Goal: Task Accomplishment & Management: Manage account settings

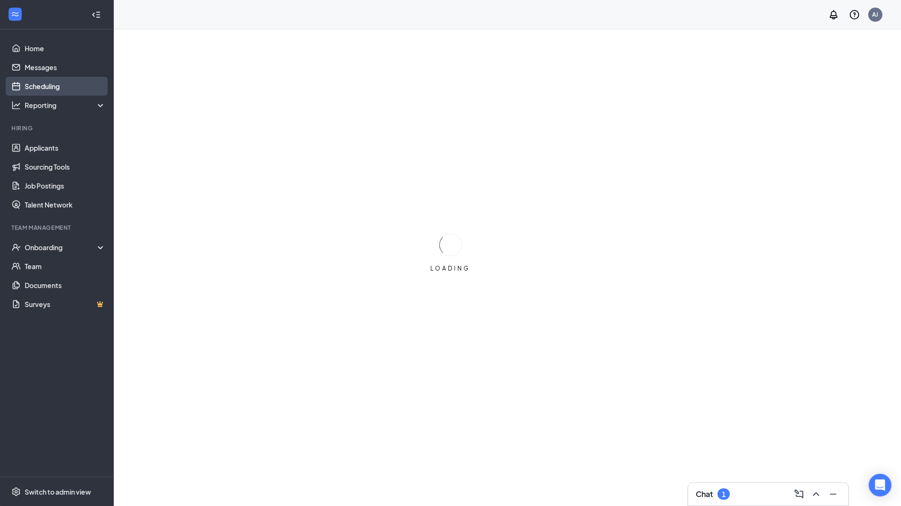
click at [43, 88] on link "Scheduling" at bounding box center [65, 86] width 81 height 19
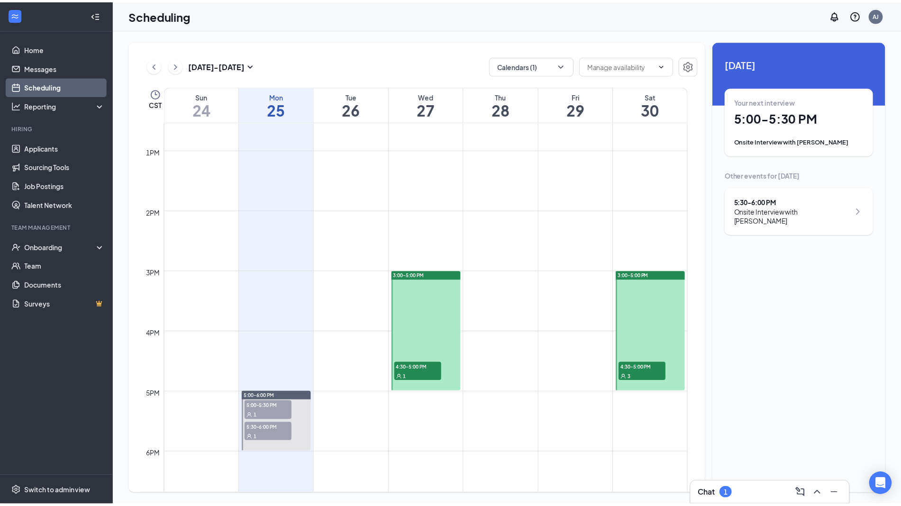
scroll to position [762, 0]
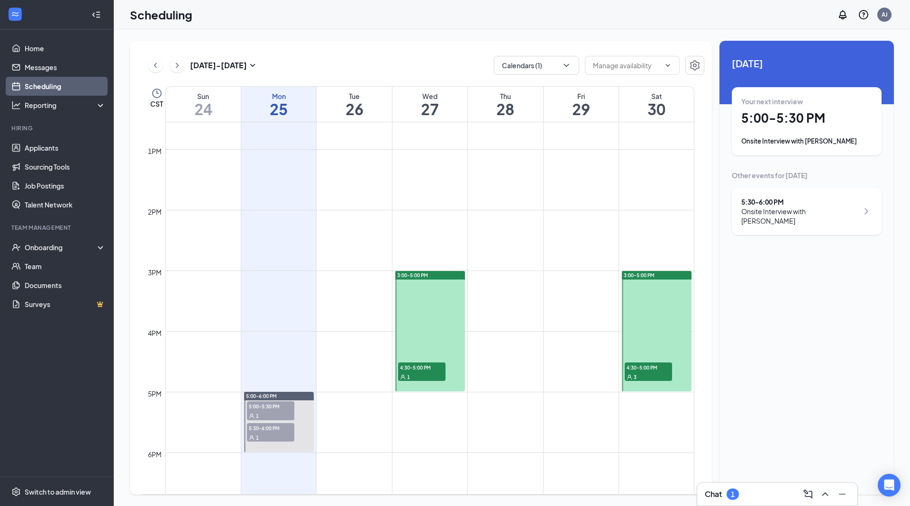
click at [262, 438] on div "1" at bounding box center [270, 437] width 47 height 9
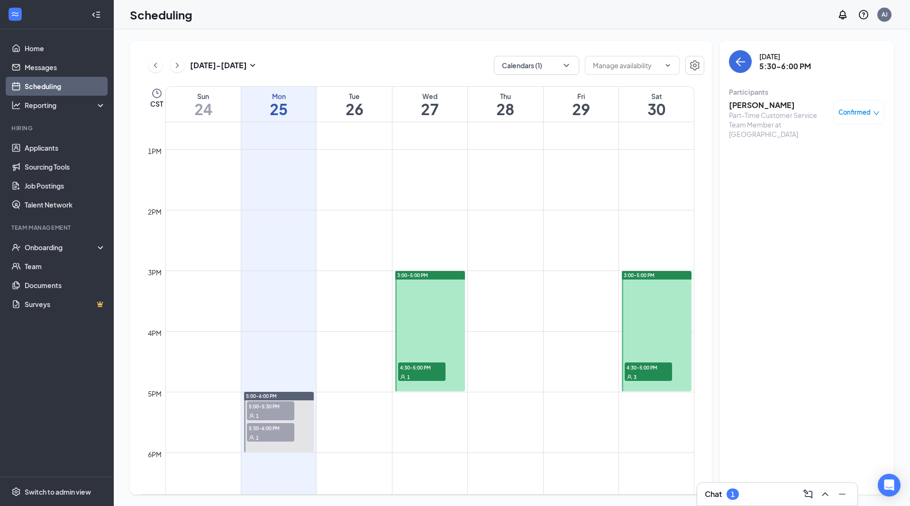
click at [868, 110] on span "Confirmed" at bounding box center [854, 112] width 32 height 9
click at [832, 172] on span "Mark as no-show" at bounding box center [831, 175] width 53 height 10
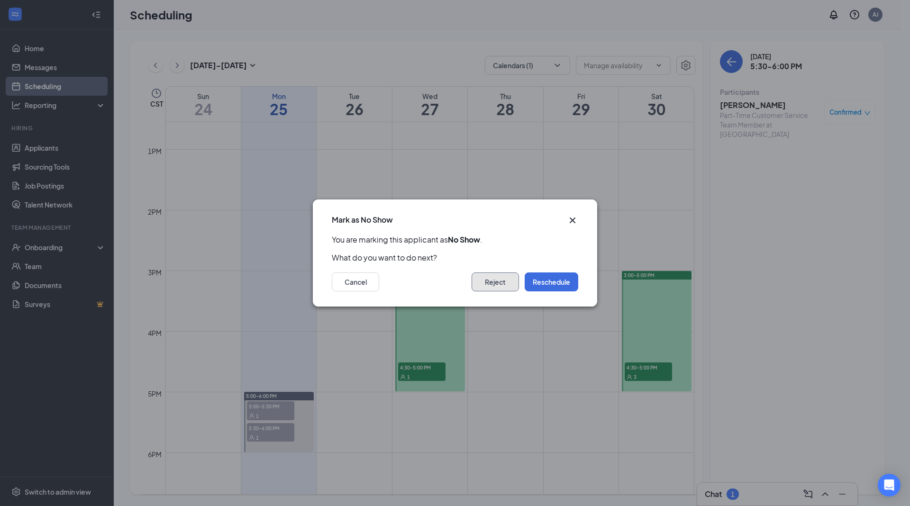
click at [499, 284] on button "Reject" at bounding box center [495, 281] width 47 height 19
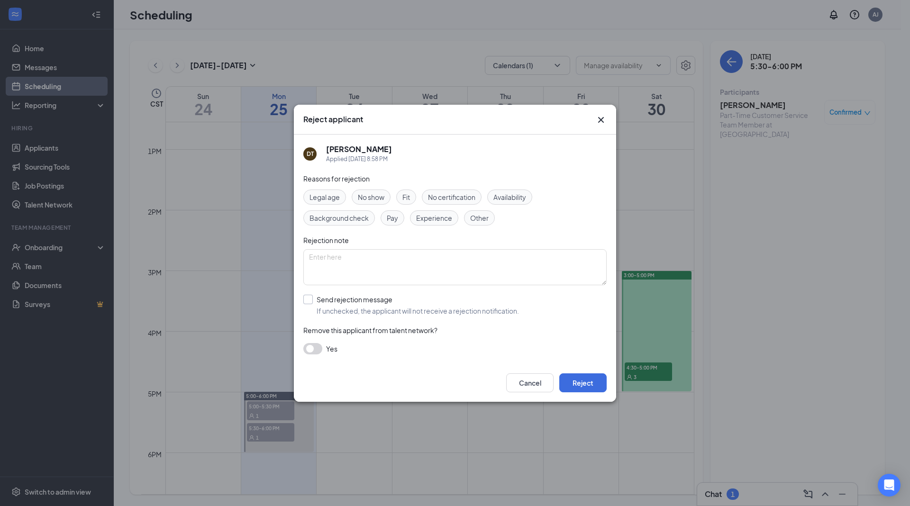
click at [314, 297] on input "Send rejection message If unchecked, the applicant will not receive a rejection…" at bounding box center [411, 305] width 216 height 21
checkbox input "true"
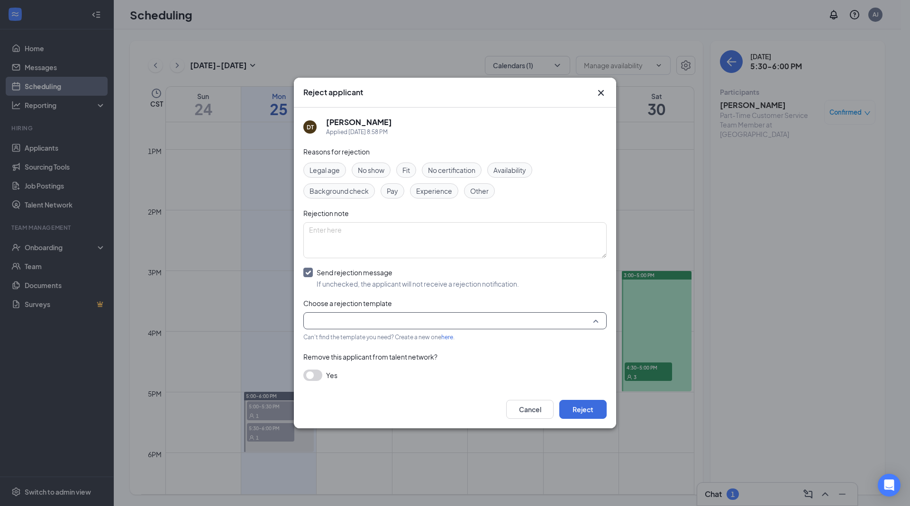
click at [364, 317] on input "search" at bounding box center [451, 321] width 285 height 16
click at [424, 245] on div "Main Rejection Template" at bounding box center [454, 253] width 303 height 22
click at [581, 408] on button "Reject" at bounding box center [582, 409] width 47 height 19
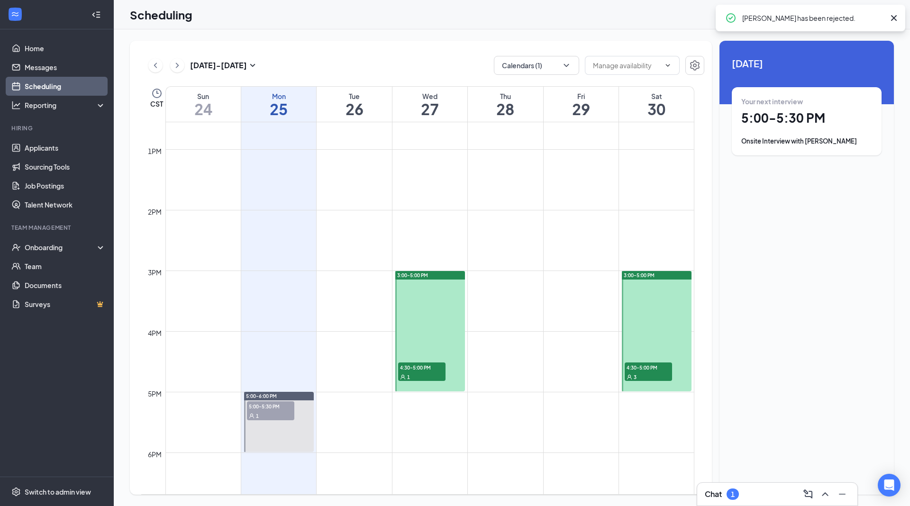
click at [280, 421] on div at bounding box center [279, 422] width 70 height 60
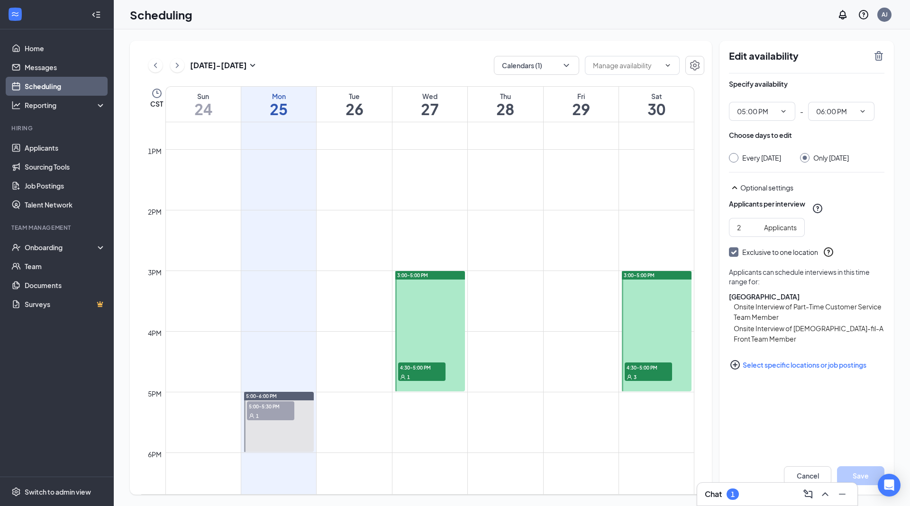
click at [264, 401] on span "5:00-5:30 PM" at bounding box center [270, 405] width 47 height 9
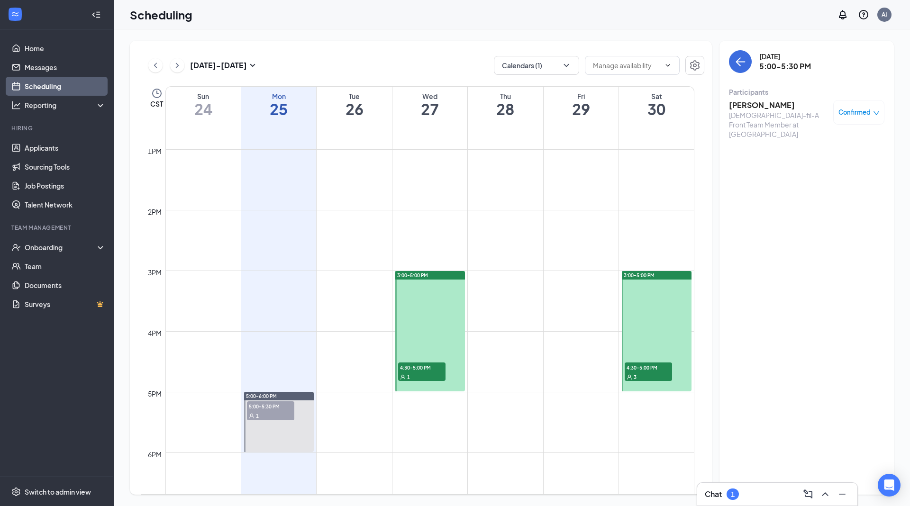
click at [759, 103] on h3 "[PERSON_NAME]" at bounding box center [779, 105] width 100 height 10
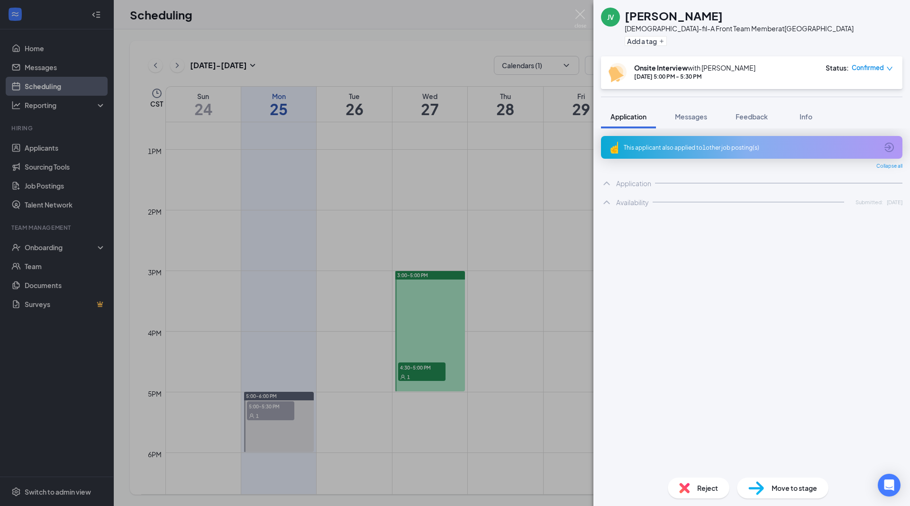
click at [777, 487] on span "Move to stage" at bounding box center [793, 488] width 45 height 10
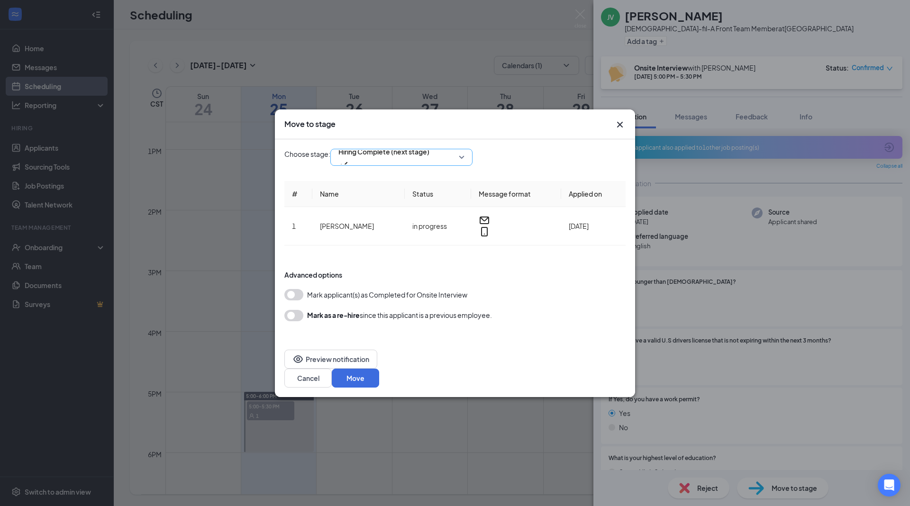
click at [429, 170] on span "Hiring Complete (next stage)" at bounding box center [383, 158] width 91 height 26
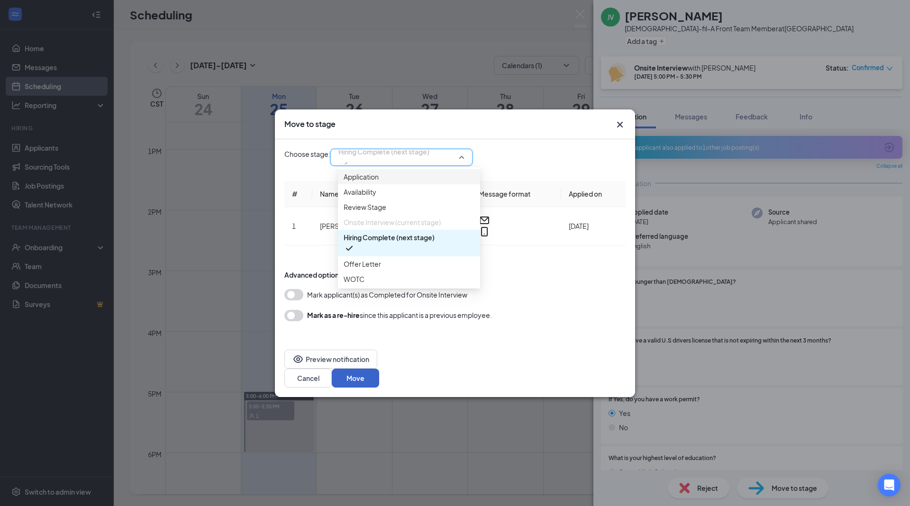
click at [379, 371] on button "Move" at bounding box center [355, 378] width 47 height 19
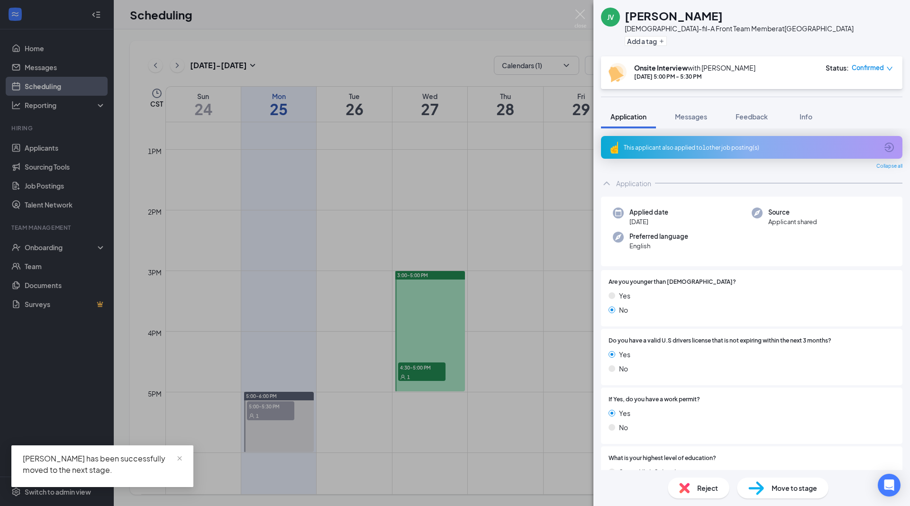
click at [82, 245] on div "JV [PERSON_NAME][DEMOGRAPHIC_DATA]-fil-A Front Team Member at [GEOGRAPHIC_DATA]…" at bounding box center [455, 253] width 910 height 506
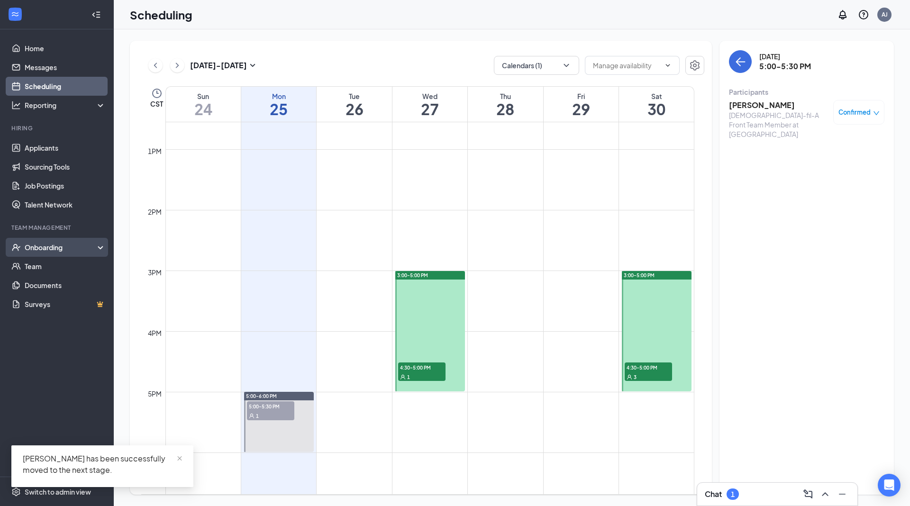
click at [91, 247] on div "Onboarding" at bounding box center [61, 247] width 73 height 9
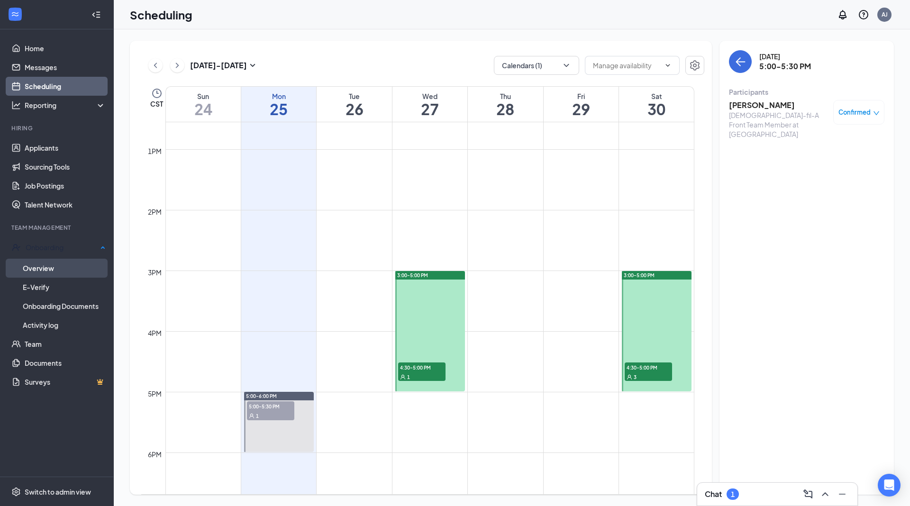
click at [73, 265] on link "Overview" at bounding box center [64, 268] width 83 height 19
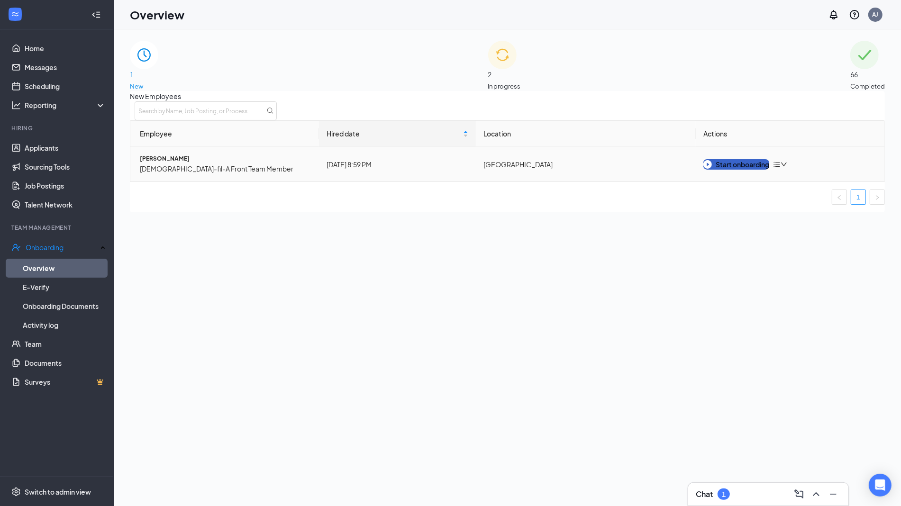
click at [754, 170] on button "Start onboarding" at bounding box center [736, 164] width 66 height 10
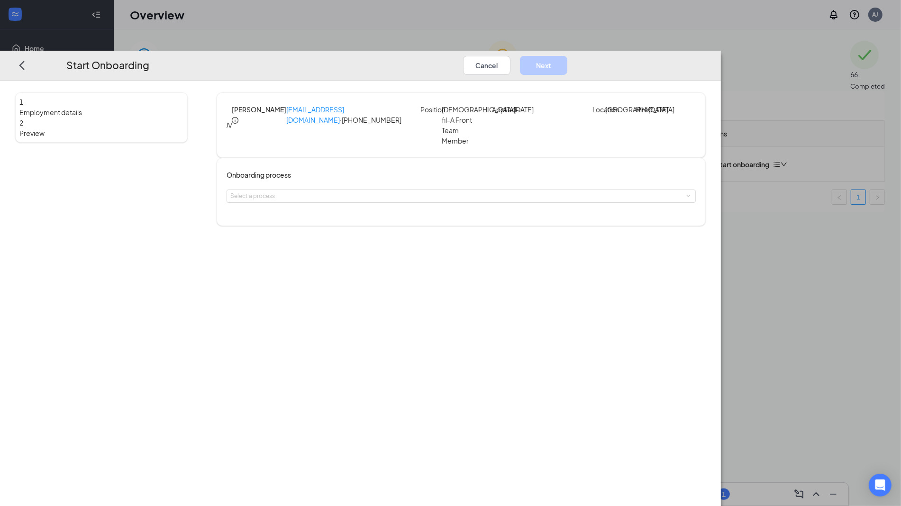
click at [425, 178] on div "Onboarding process Select a process" at bounding box center [461, 192] width 469 height 45
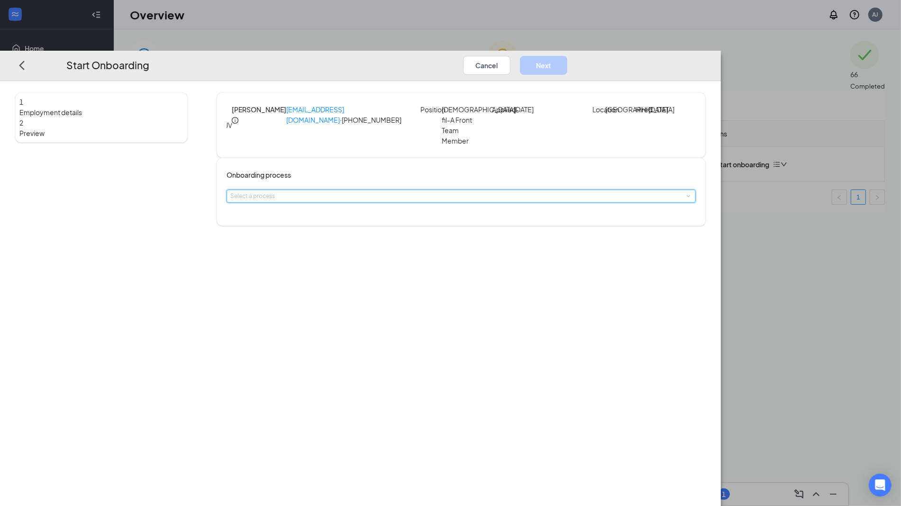
click at [426, 190] on div "Select a process" at bounding box center [461, 196] width 462 height 12
click at [380, 245] on span "Standard Onboarding" at bounding box center [350, 241] width 60 height 7
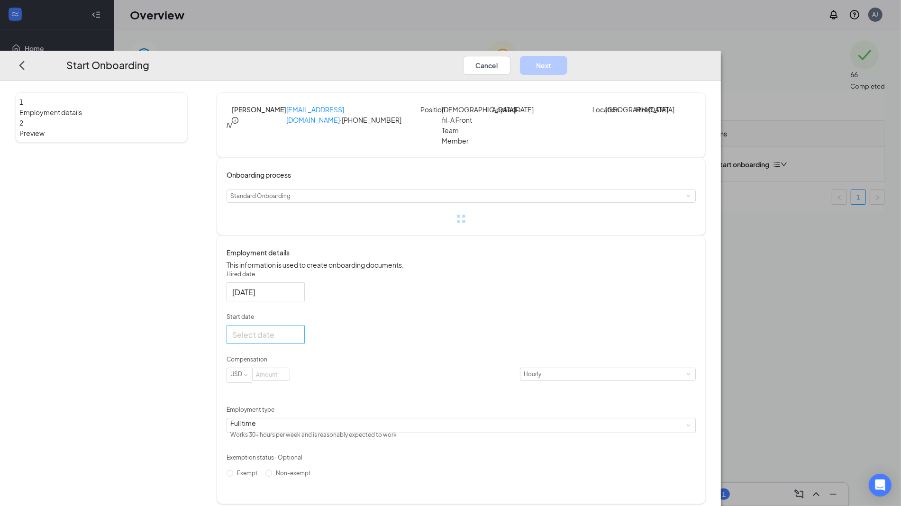
click at [305, 344] on div at bounding box center [266, 334] width 78 height 19
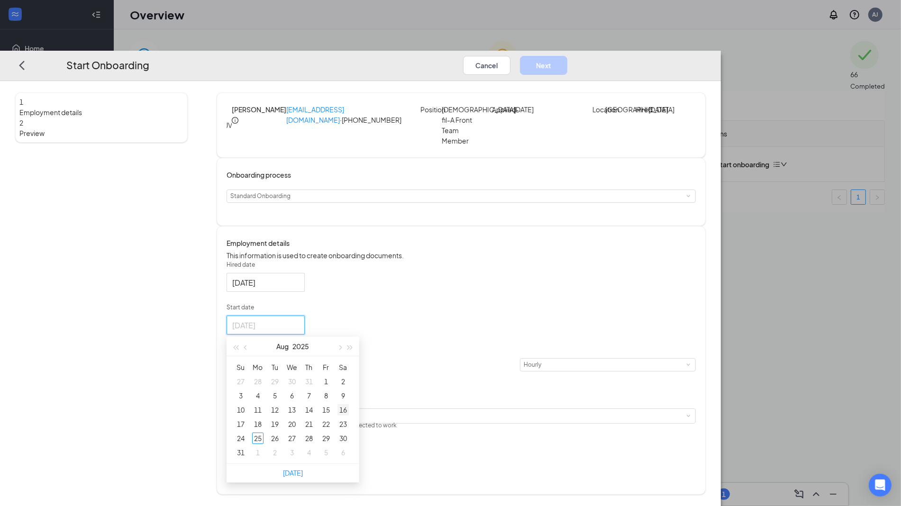
type input "[DATE]"
click at [349, 444] on div "30" at bounding box center [342, 438] width 11 height 11
click at [290, 371] on input at bounding box center [271, 365] width 37 height 12
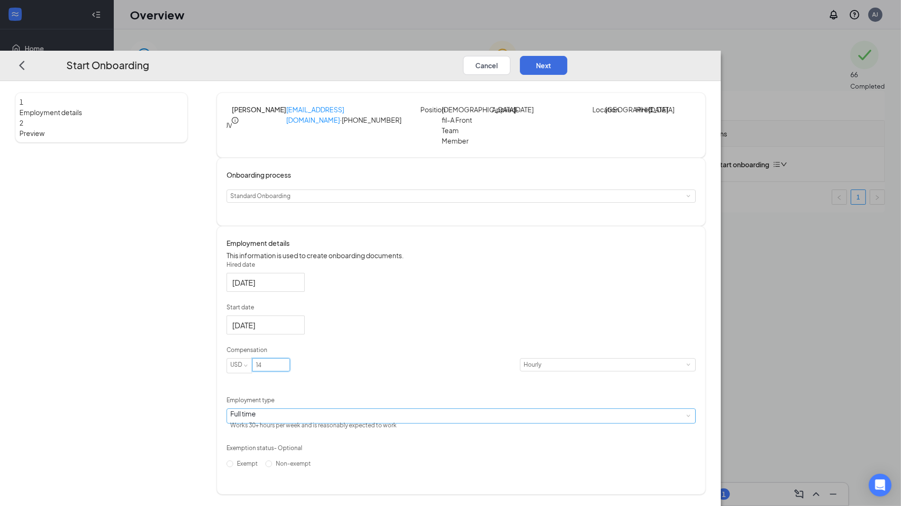
type input "14"
click at [418, 423] on div "Full time Works 30+ hours per week and is reasonably expected to work" at bounding box center [461, 416] width 462 height 14
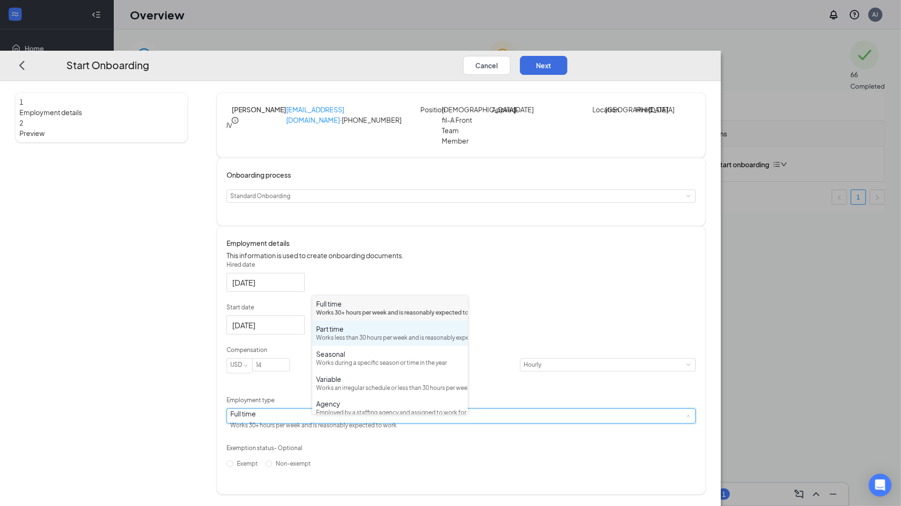
click at [407, 343] on div "Works less than 30 hours per week and is reasonably expected to work" at bounding box center [390, 338] width 148 height 9
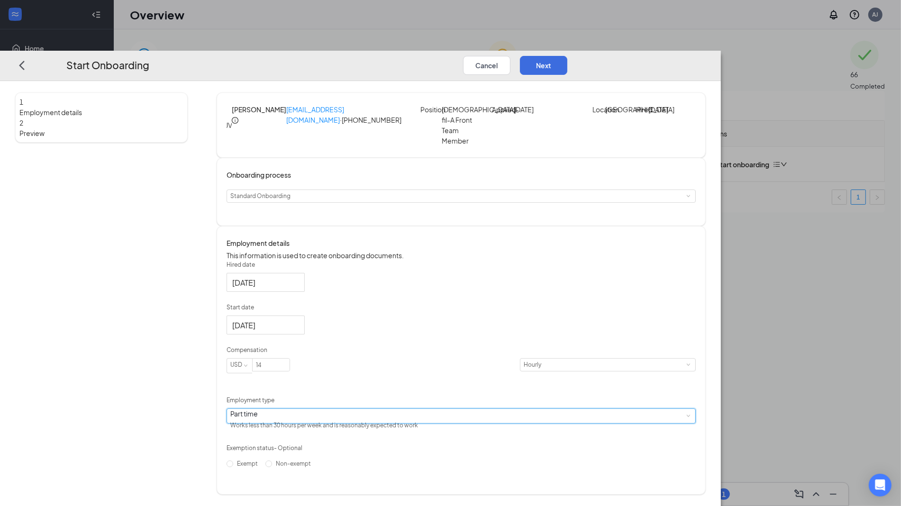
click at [696, 321] on div "Hired date [DATE] Start date [DATE] [DATE] Su Mo Tu We Th Fr Sa 27 28 29 30 31 …" at bounding box center [461, 366] width 469 height 211
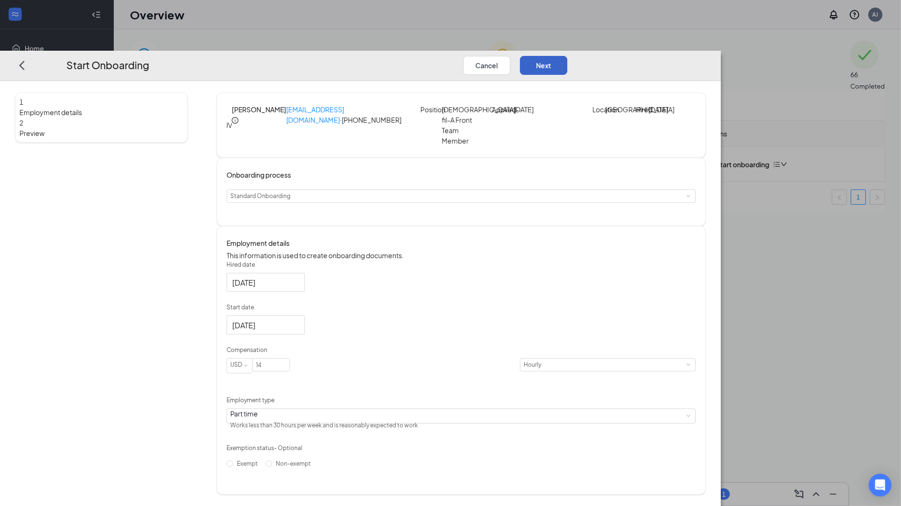
click at [567, 55] on button "Next" at bounding box center [543, 64] width 47 height 19
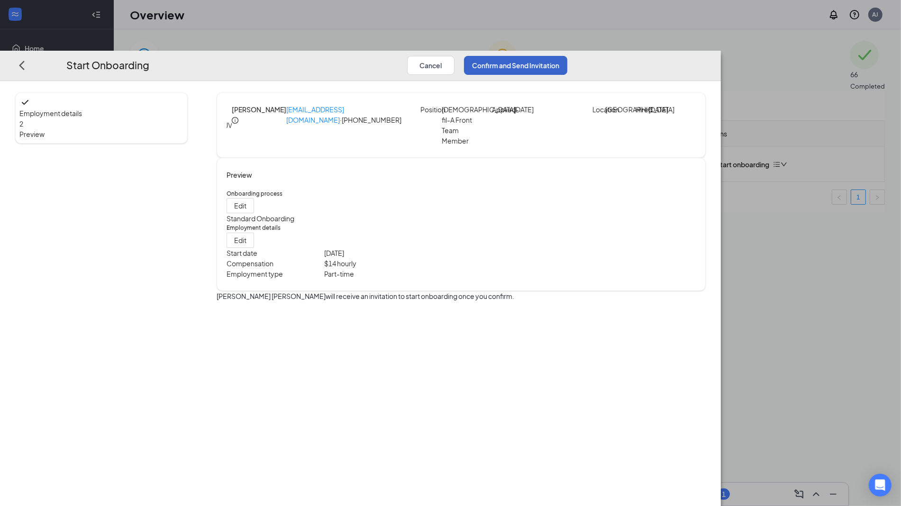
click at [567, 55] on button "Confirm and Send Invitation" at bounding box center [515, 64] width 103 height 19
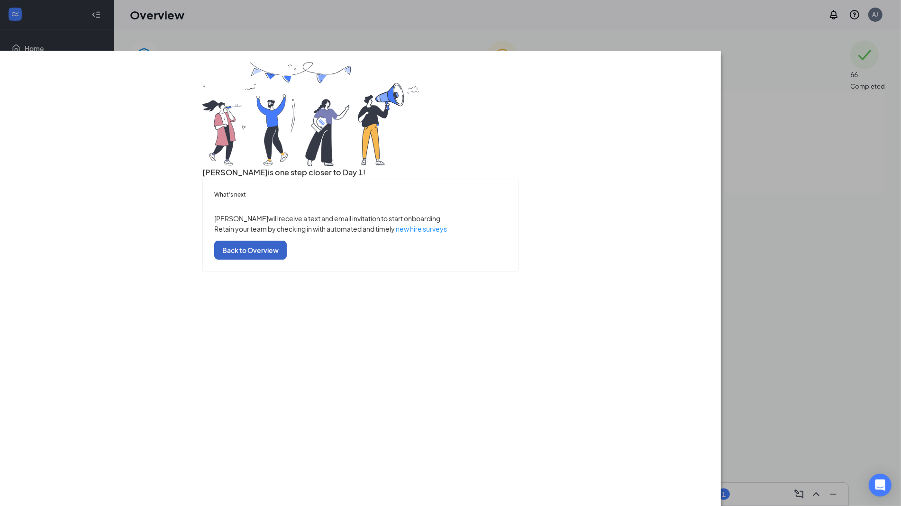
click at [287, 260] on button "Back to Overview" at bounding box center [250, 250] width 73 height 19
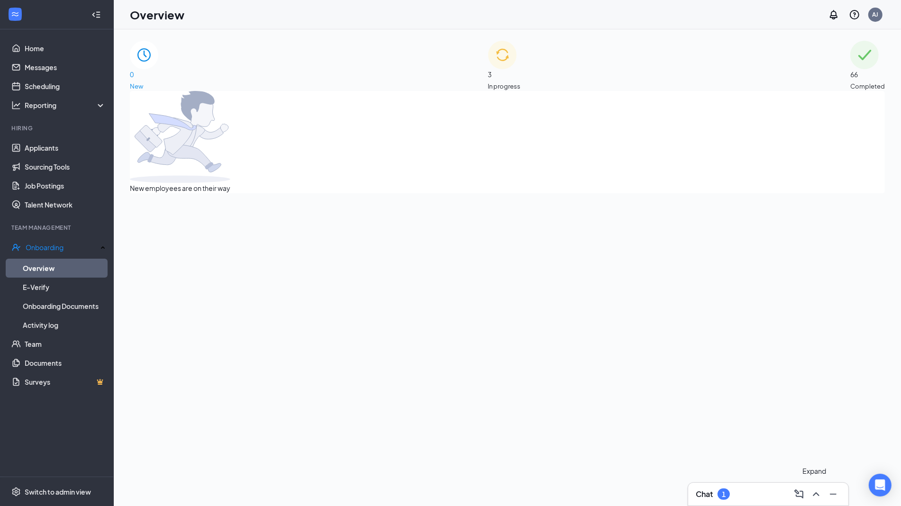
click at [813, 491] on icon "ChevronUp" at bounding box center [815, 494] width 11 height 11
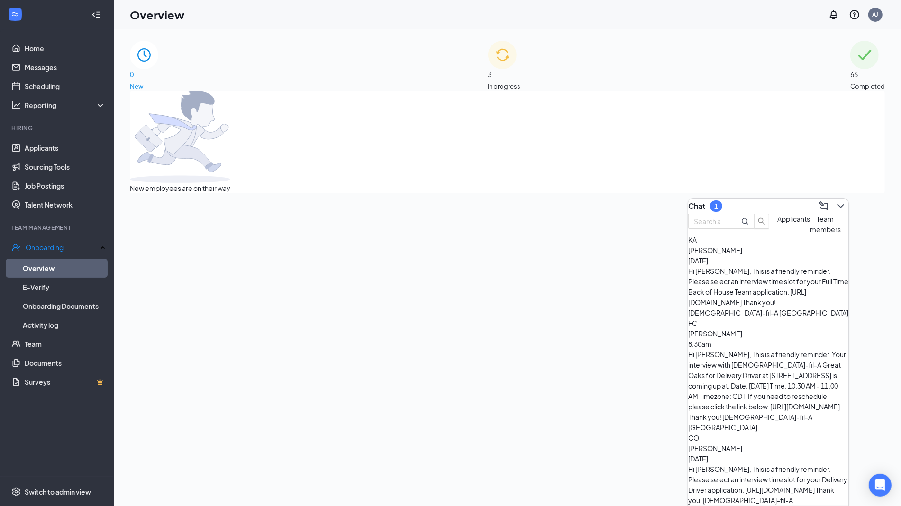
click at [810, 234] on span "Team members" at bounding box center [825, 224] width 31 height 19
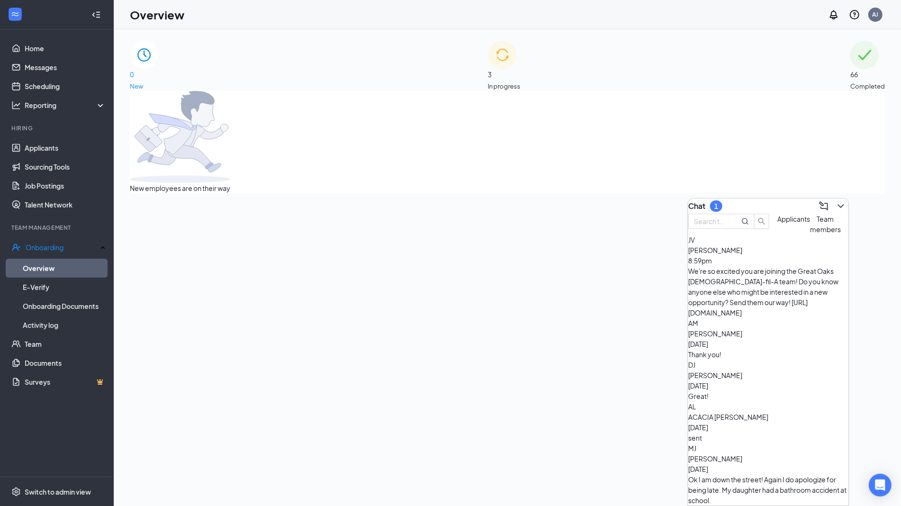
click at [791, 266] on div "[PERSON_NAME] 8:59pm" at bounding box center [768, 255] width 160 height 21
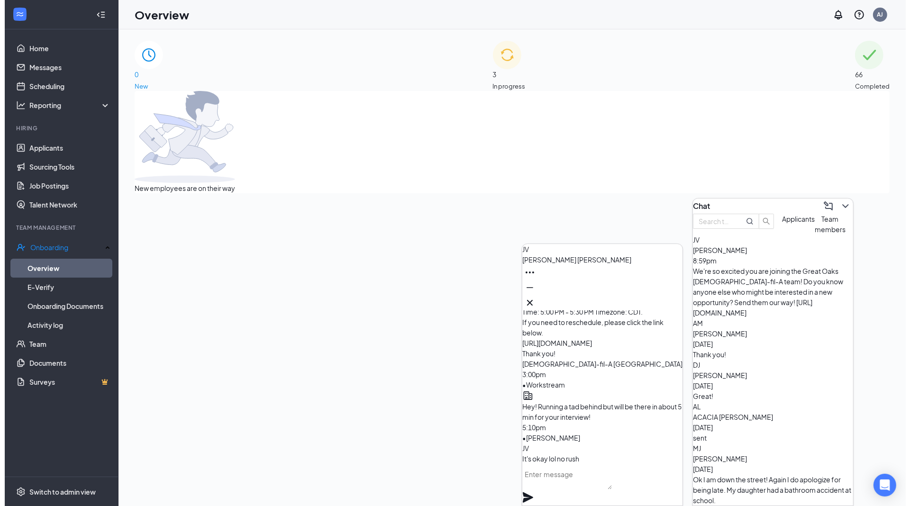
scroll to position [-173, 0]
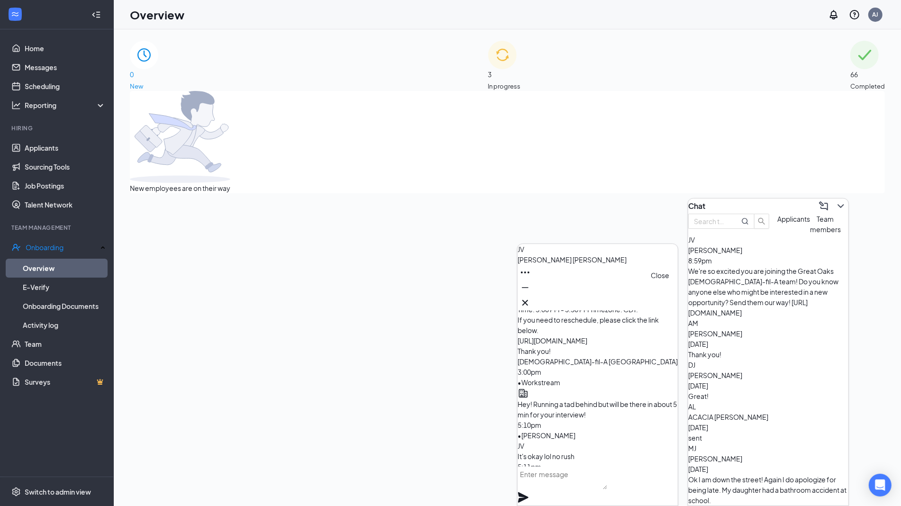
click at [531, 302] on icon "Cross" at bounding box center [524, 302] width 11 height 11
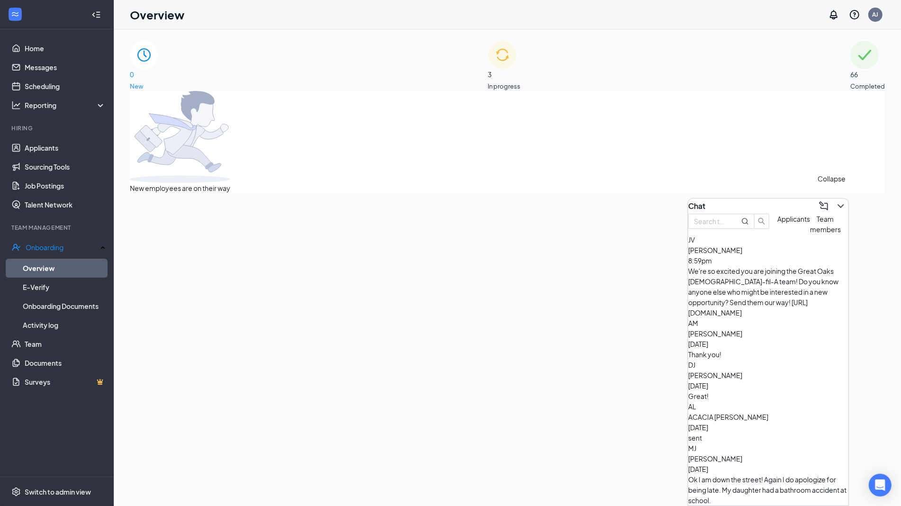
click at [836, 207] on icon "ChevronDown" at bounding box center [840, 205] width 11 height 11
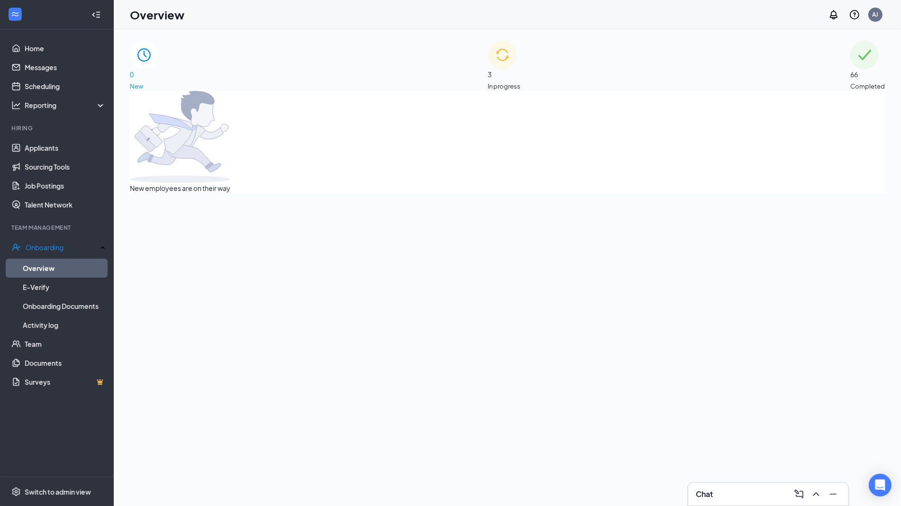
click at [521, 82] on span "In progress" at bounding box center [504, 86] width 33 height 9
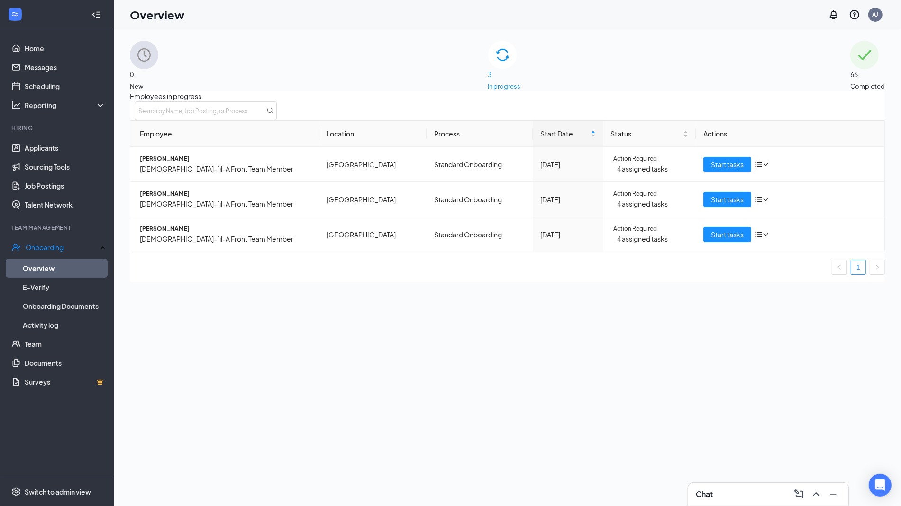
click at [472, 282] on div "Employees in progress Employee Location Process Start Date Status Actions [PERS…" at bounding box center [507, 186] width 755 height 191
click at [65, 86] on link "Scheduling" at bounding box center [65, 86] width 81 height 19
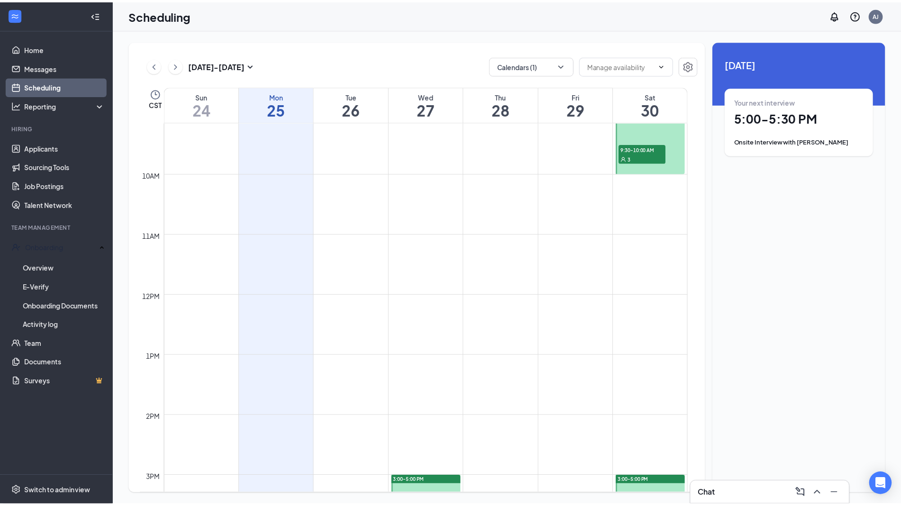
scroll to position [556, 0]
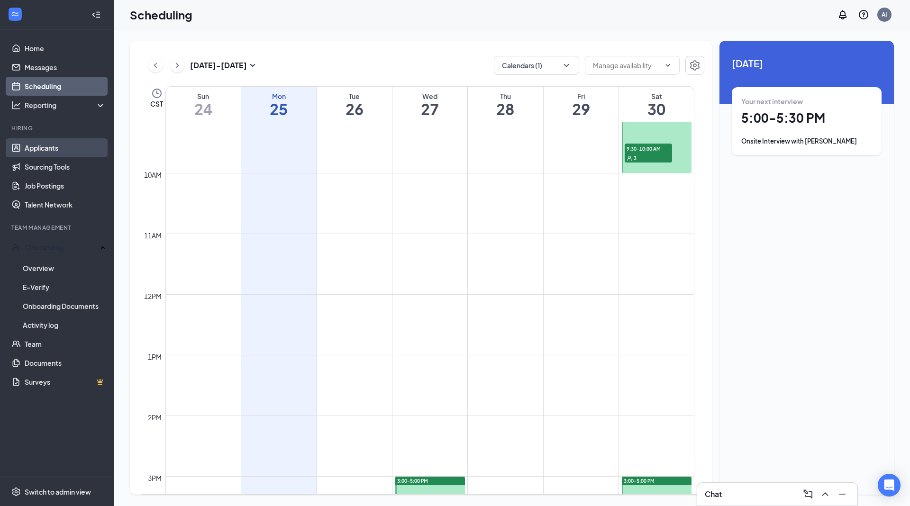
click at [65, 141] on link "Applicants" at bounding box center [65, 147] width 81 height 19
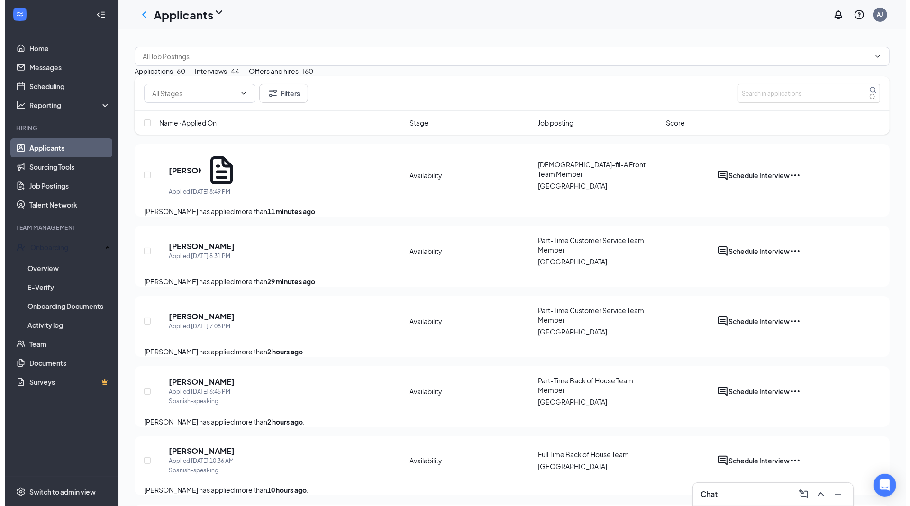
scroll to position [3, 0]
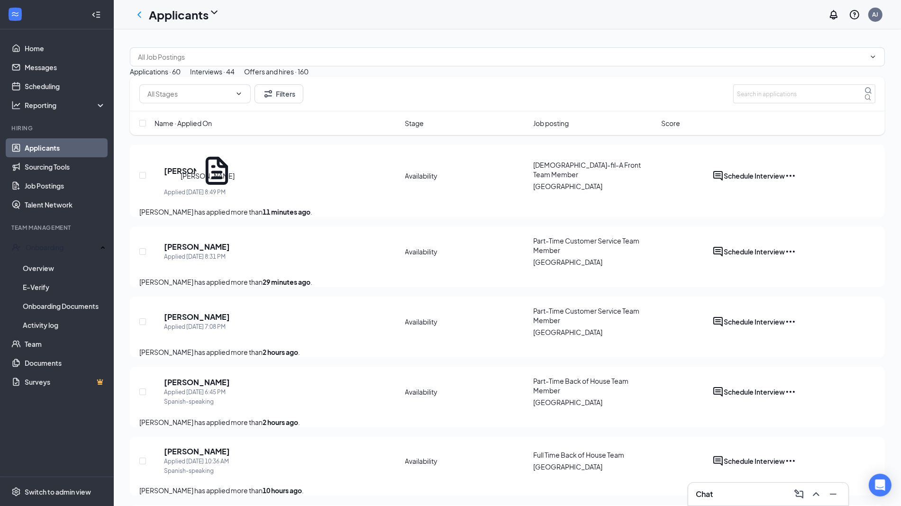
click at [196, 176] on h5 "[PERSON_NAME]" at bounding box center [180, 171] width 32 height 10
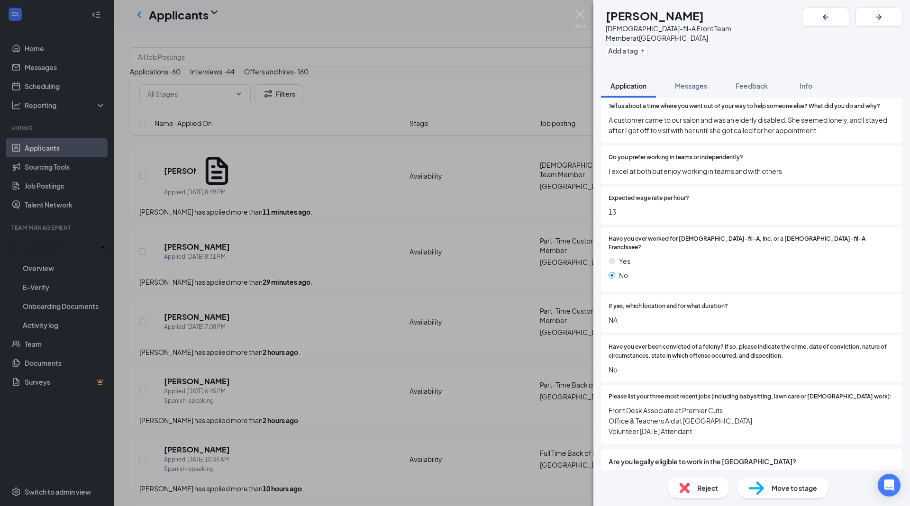
scroll to position [887, 0]
click at [766, 490] on div "Move to stage" at bounding box center [782, 488] width 91 height 21
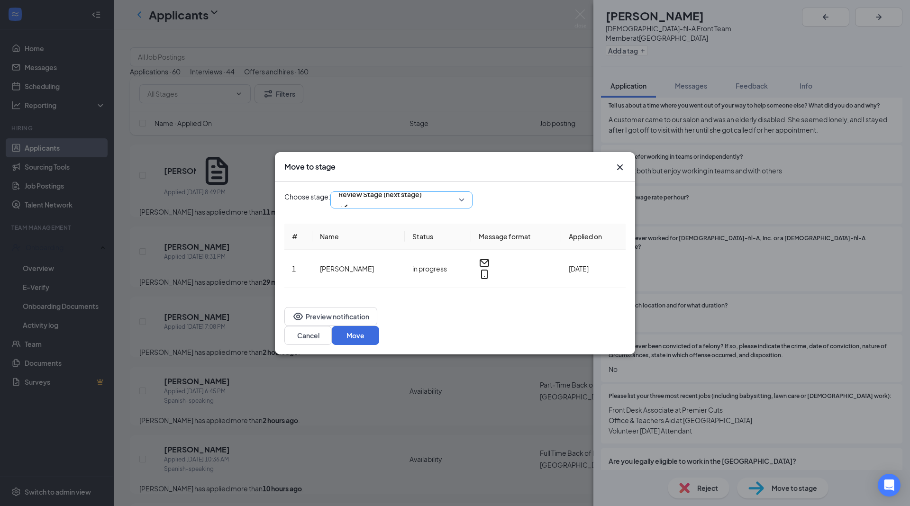
click at [417, 209] on div "Review Stage (next stage)" at bounding box center [401, 199] width 142 height 17
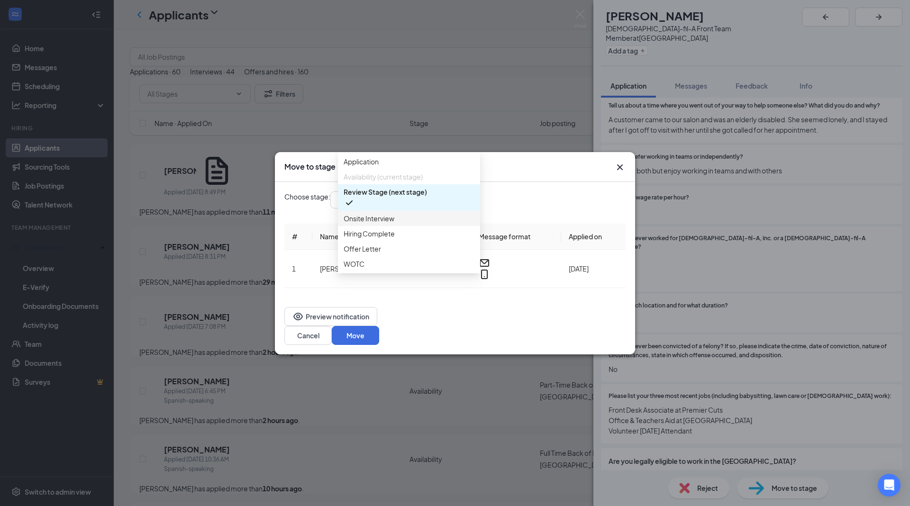
click at [394, 224] on span "Onsite Interview" at bounding box center [369, 218] width 51 height 10
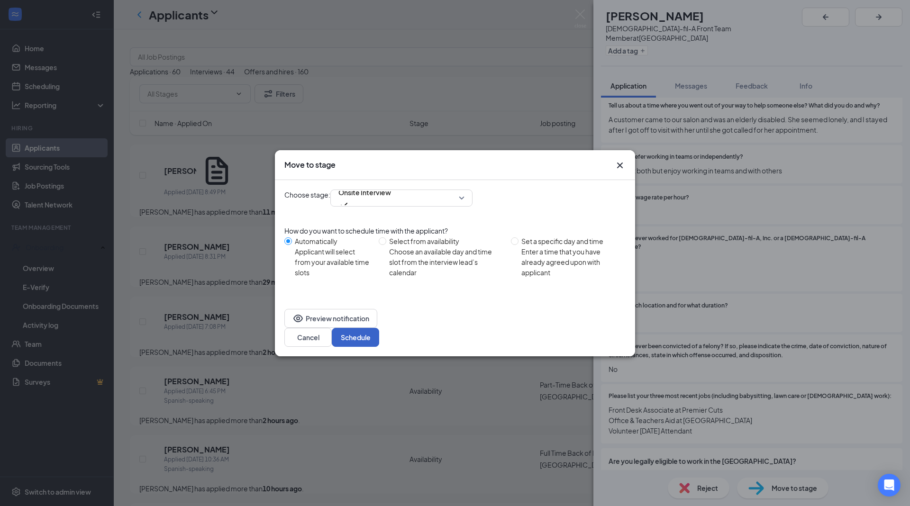
click at [379, 335] on button "Schedule" at bounding box center [355, 337] width 47 height 19
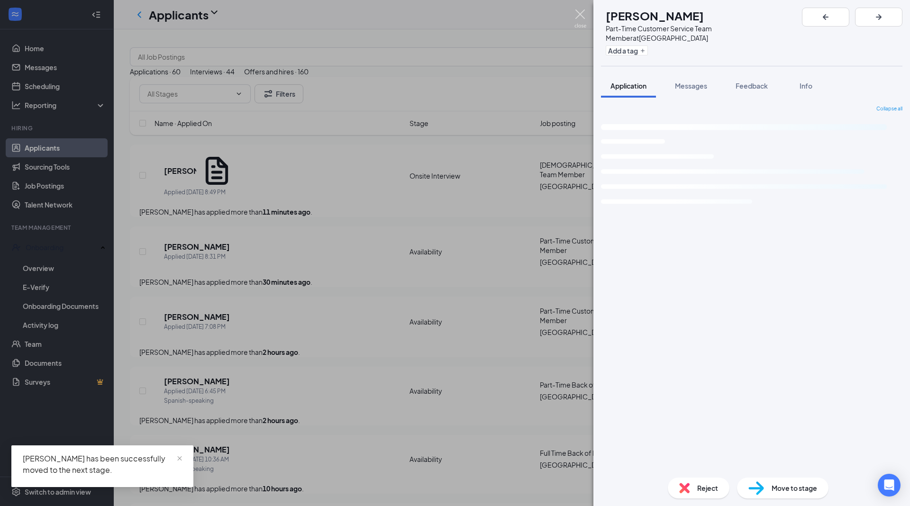
click at [577, 19] on img at bounding box center [580, 18] width 12 height 18
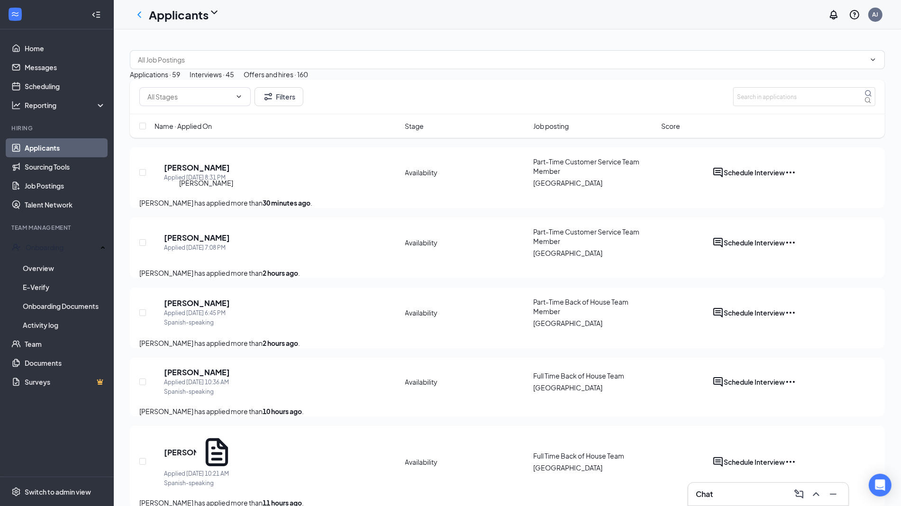
click at [221, 243] on h5 "[PERSON_NAME]" at bounding box center [197, 238] width 66 height 10
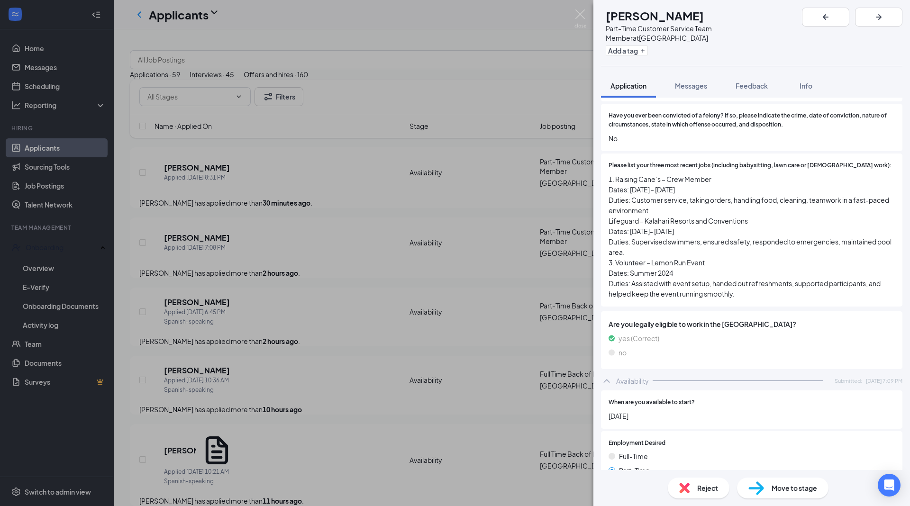
scroll to position [1326, 0]
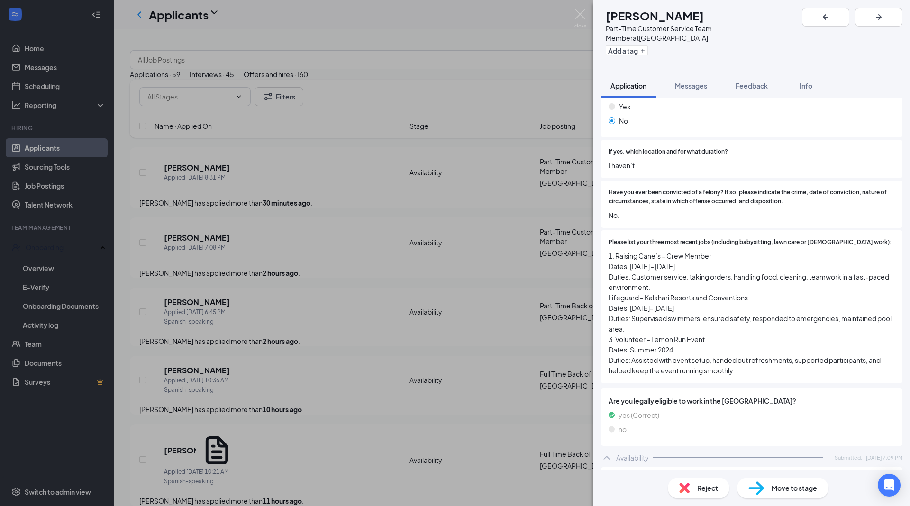
click at [784, 486] on span "Move to stage" at bounding box center [793, 488] width 45 height 10
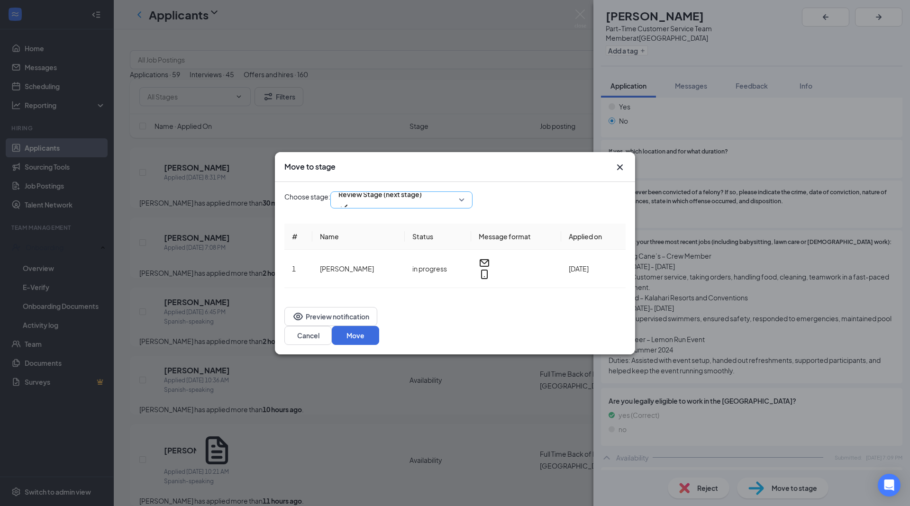
click at [418, 209] on div "Review Stage (next stage)" at bounding box center [401, 199] width 142 height 17
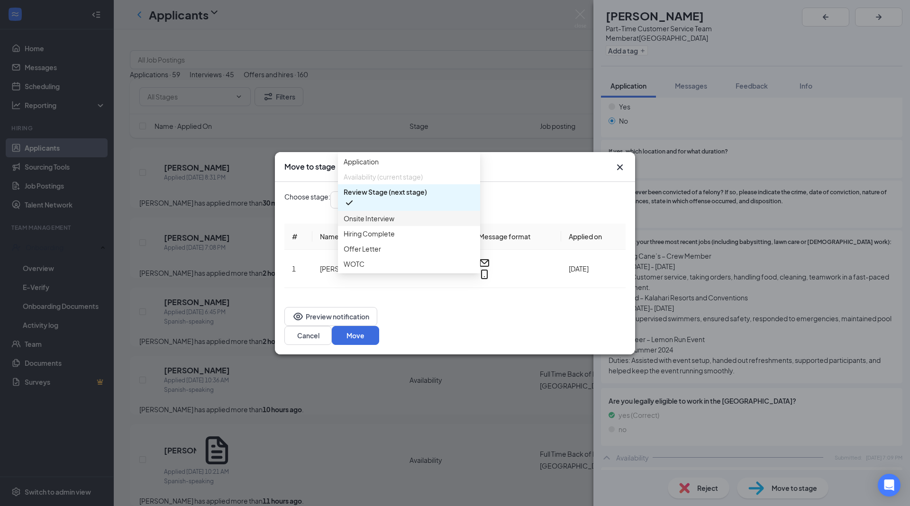
click at [415, 226] on div "Onsite Interview" at bounding box center [409, 218] width 142 height 15
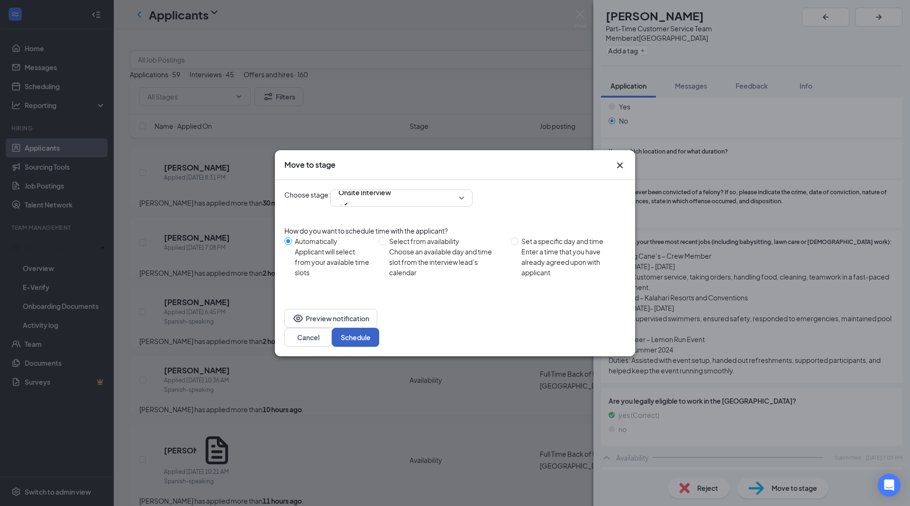
click at [379, 328] on button "Schedule" at bounding box center [355, 337] width 47 height 19
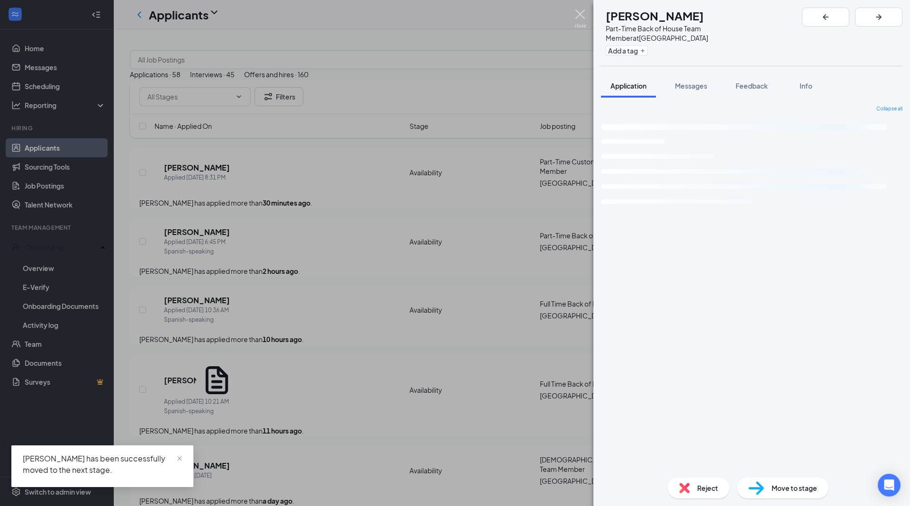
click at [578, 13] on img at bounding box center [580, 18] width 12 height 18
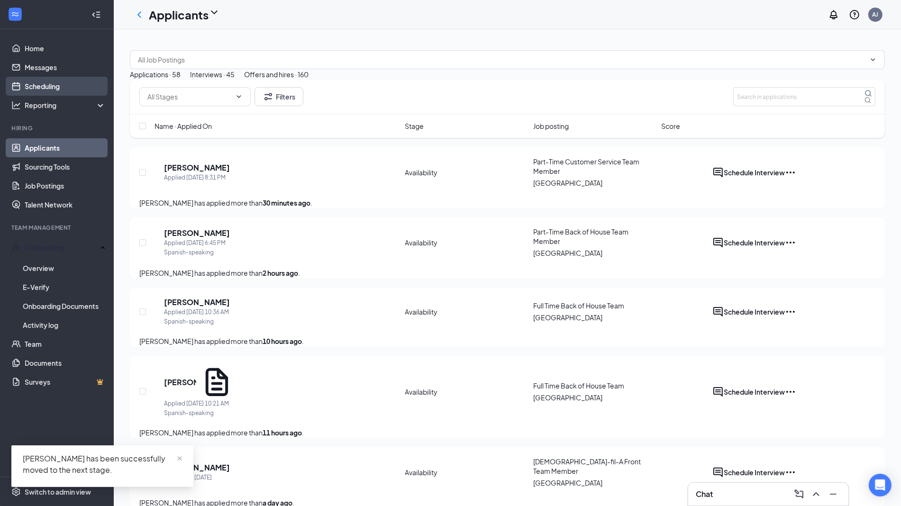
click at [69, 89] on link "Scheduling" at bounding box center [65, 86] width 81 height 19
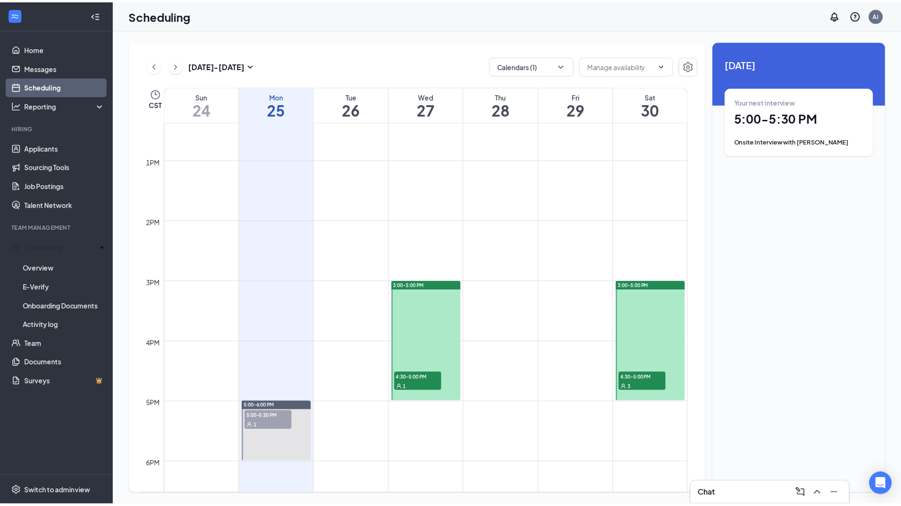
scroll to position [752, 0]
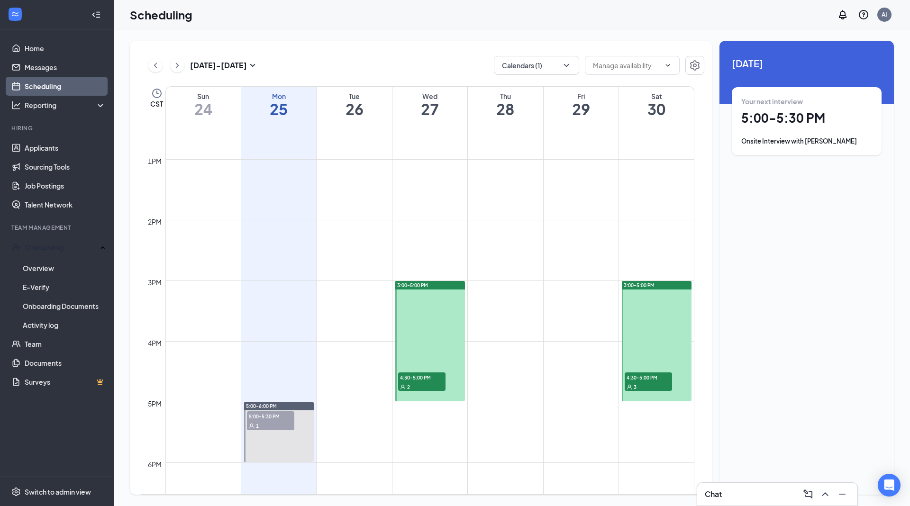
click at [279, 413] on span "5:00-5:30 PM" at bounding box center [270, 415] width 47 height 9
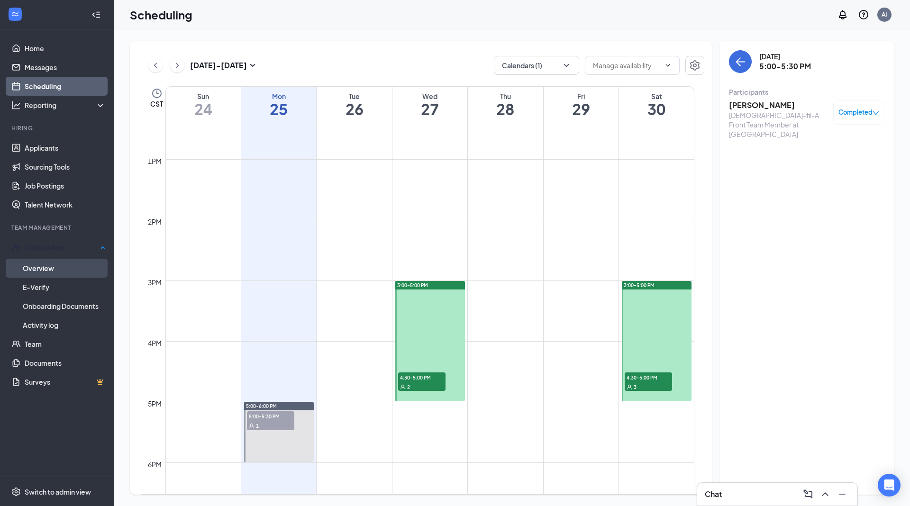
click at [57, 267] on link "Overview" at bounding box center [64, 268] width 83 height 19
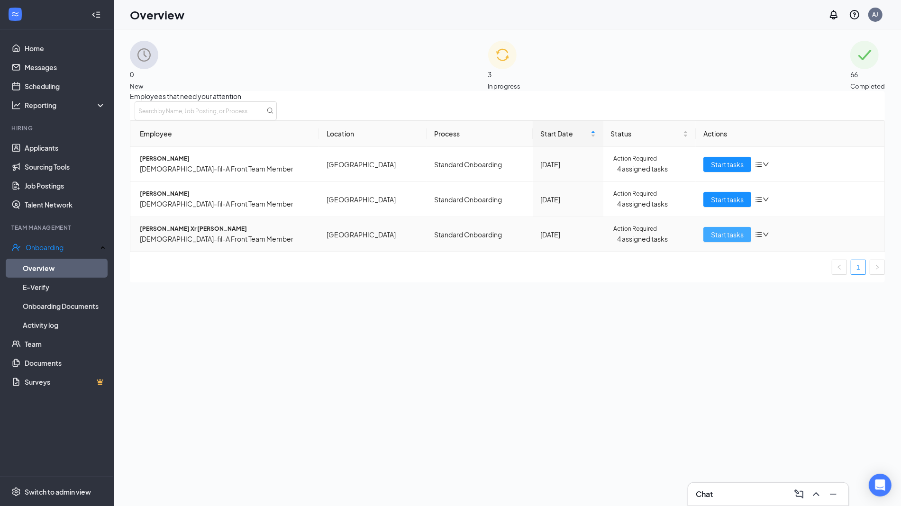
click at [714, 240] on span "Start tasks" at bounding box center [727, 234] width 33 height 10
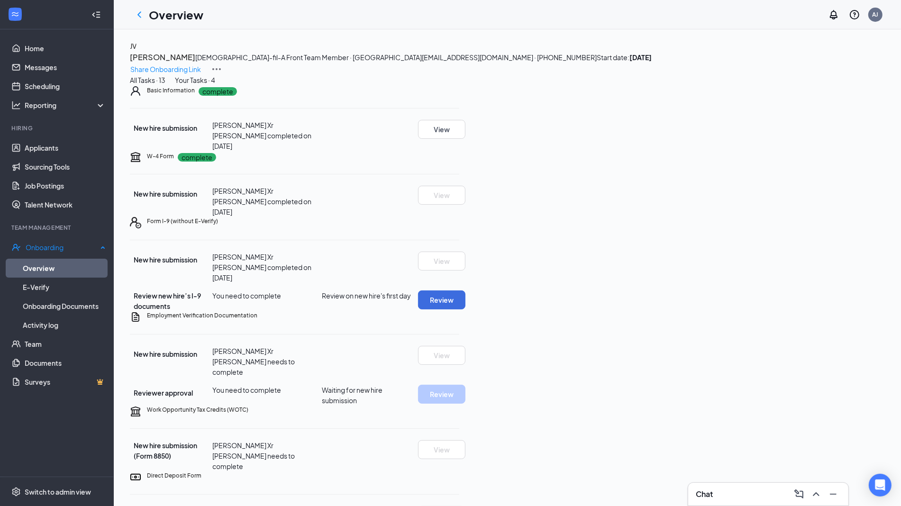
click at [55, 262] on link "Overview" at bounding box center [64, 268] width 83 height 19
